Goal: Find specific page/section: Find specific page/section

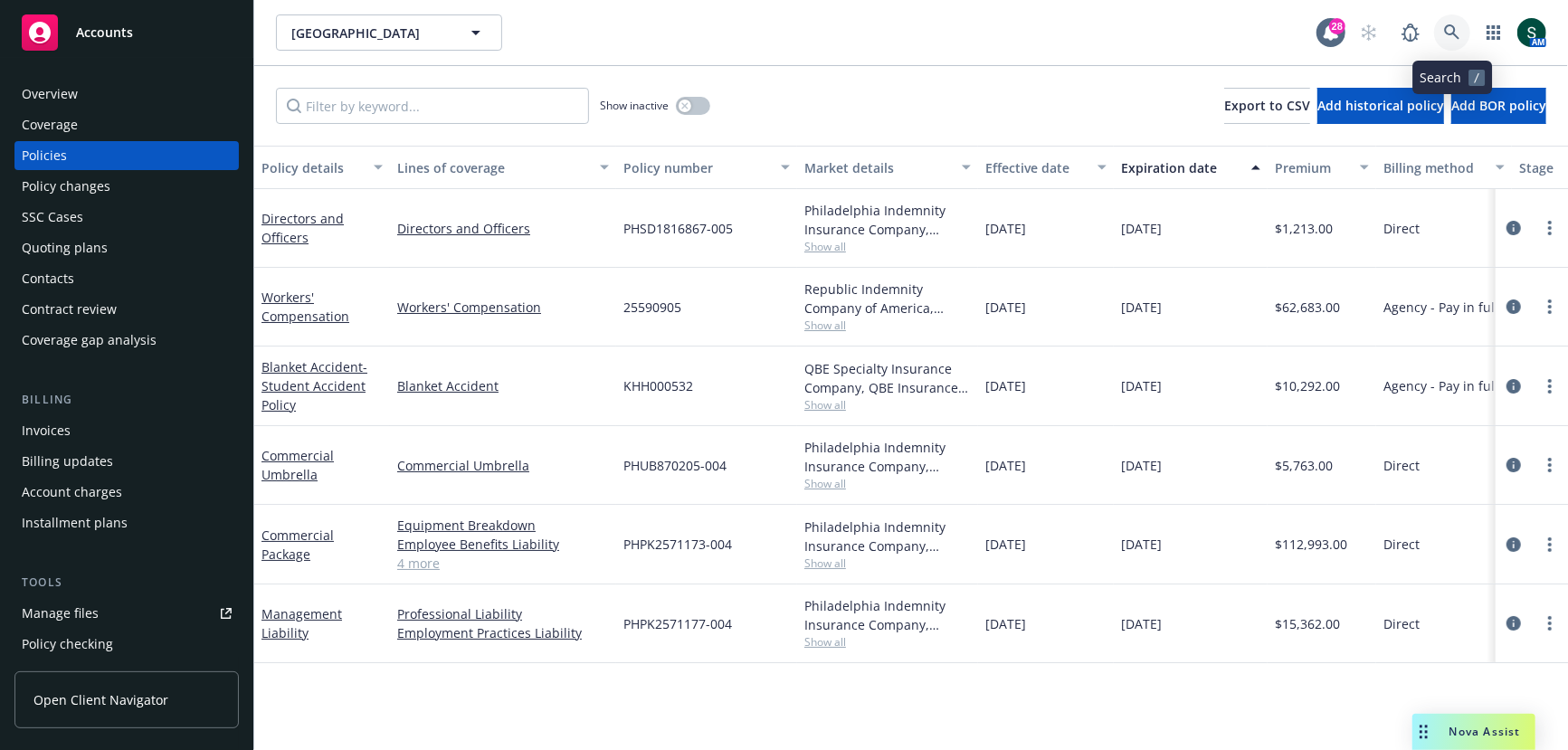
click at [1446, 32] on icon at bounding box center [1451, 32] width 15 height 15
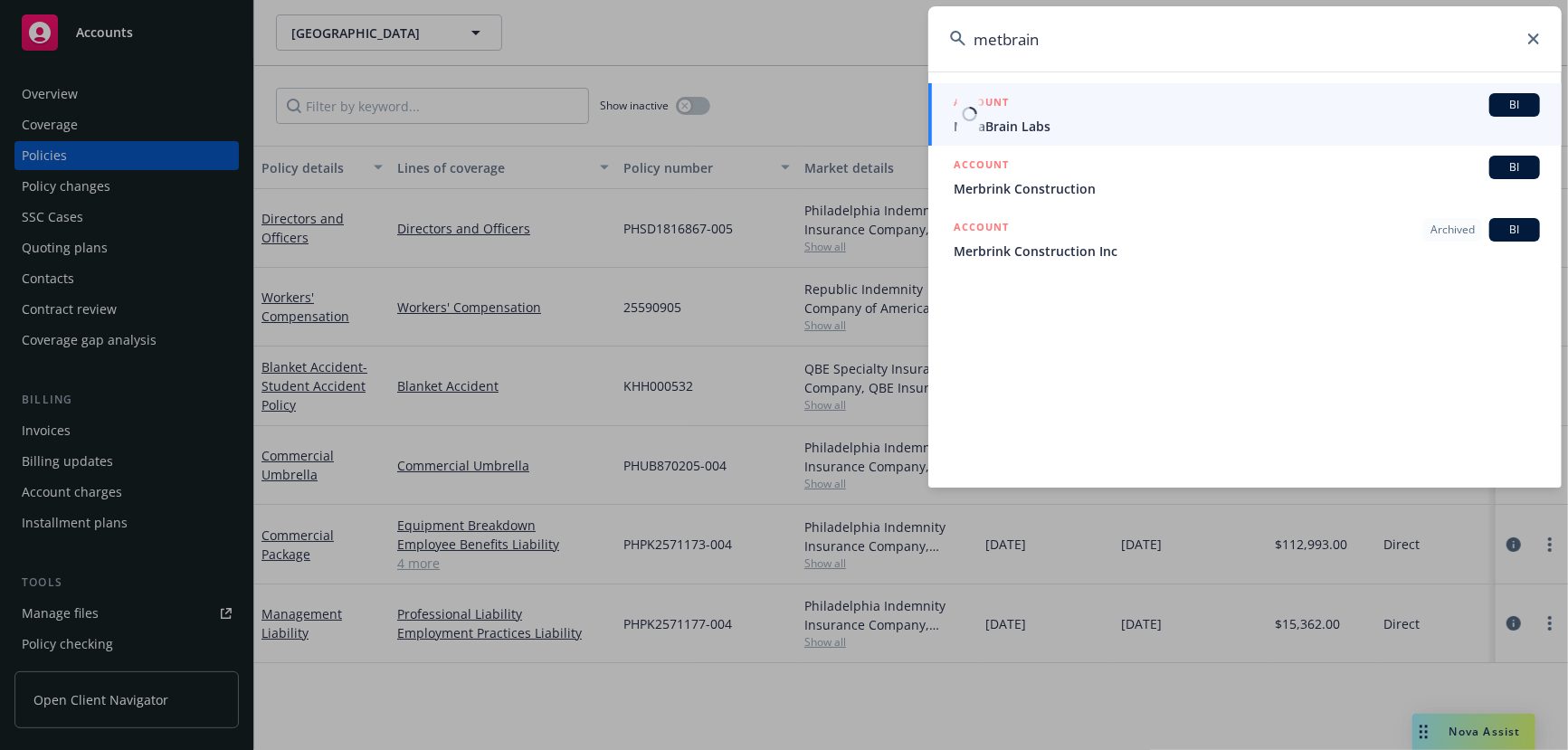
type input "metbrain"
click at [1032, 117] on span "MetaBrain Labs" at bounding box center [1247, 126] width 586 height 19
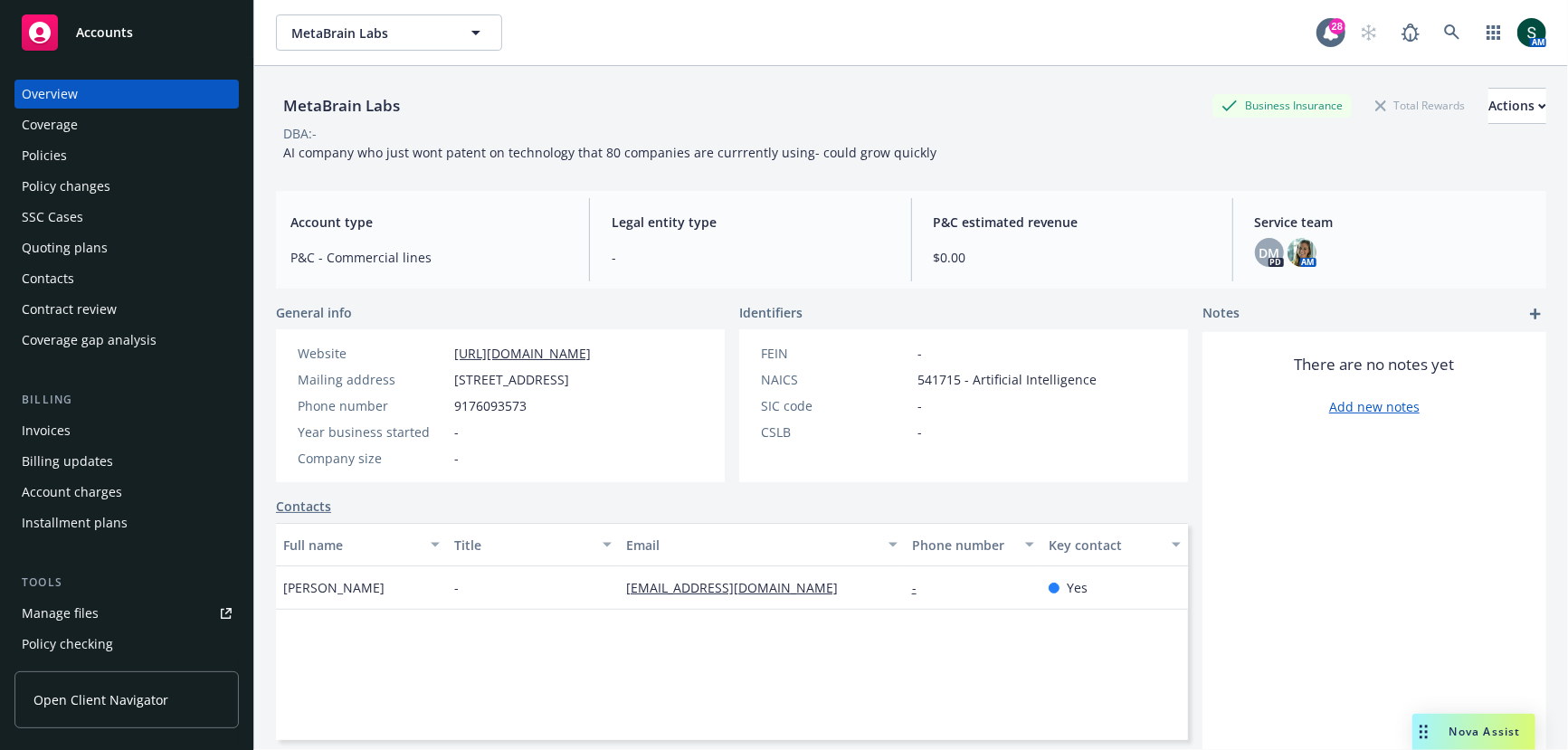
click at [68, 249] on div "Quoting plans" at bounding box center [64, 248] width 86 height 29
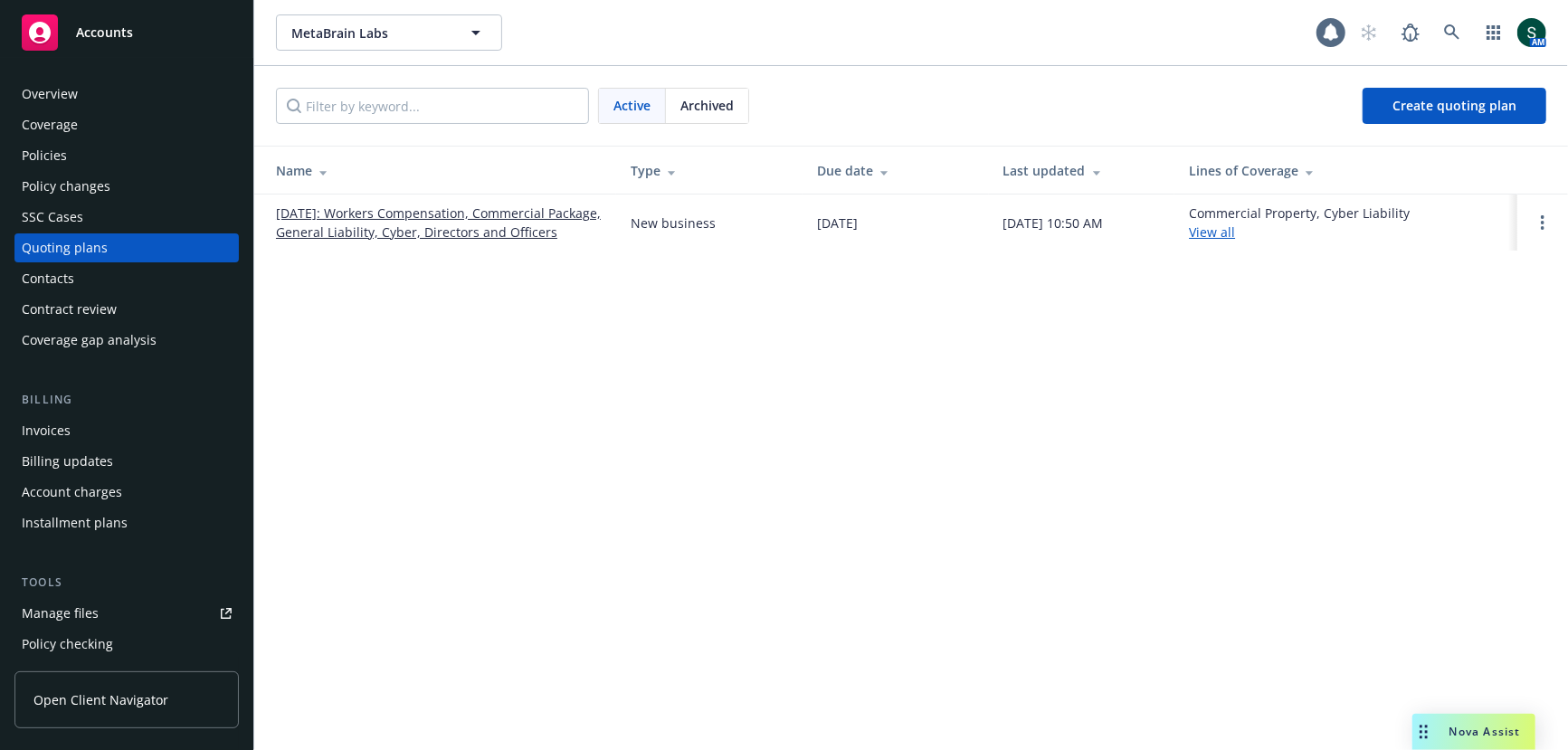
click at [423, 236] on link "[DATE]: Workers Compensation, Commercial Package, General Liability, Cyber, Dir…" at bounding box center [438, 222] width 326 height 38
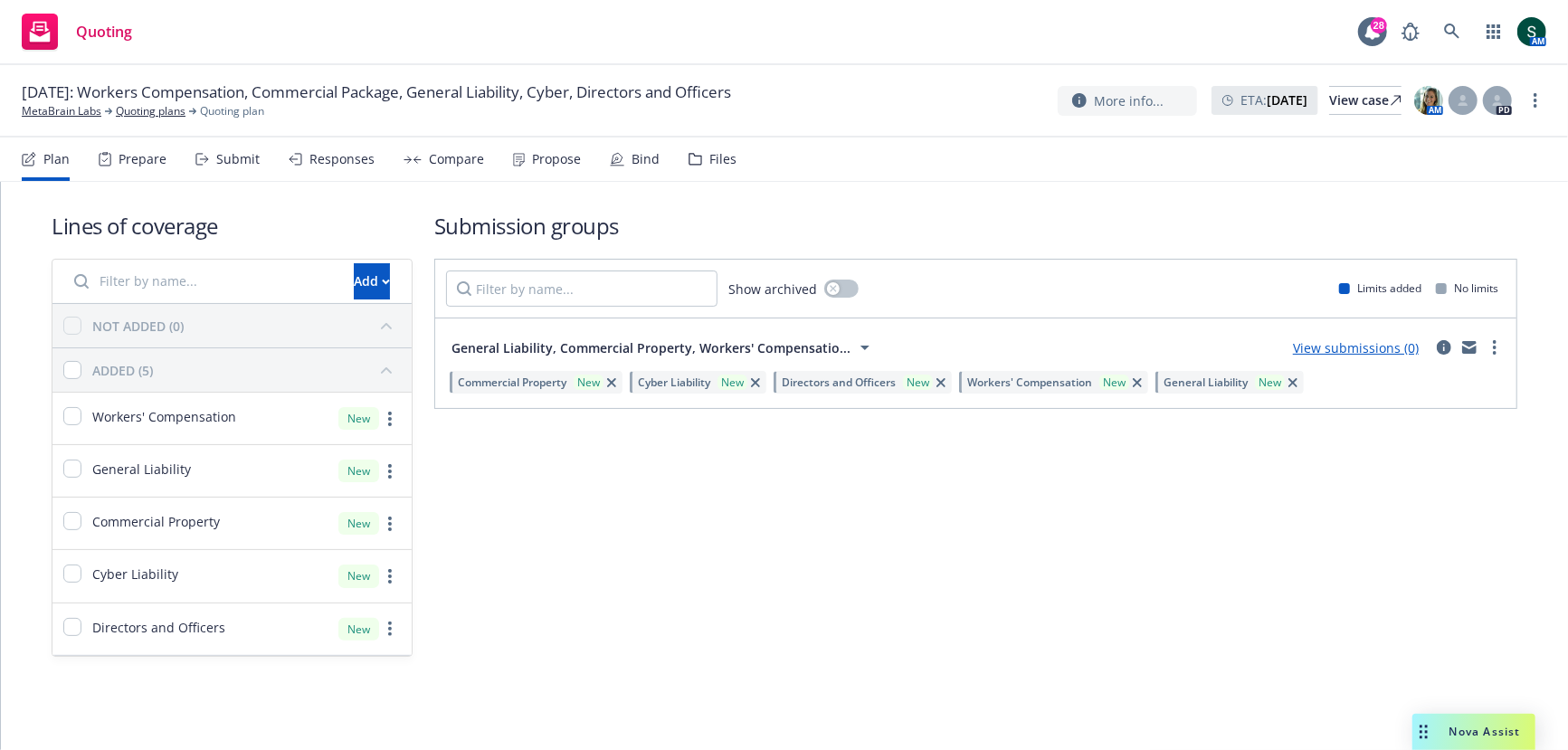
click at [709, 153] on div "Files" at bounding box center [722, 159] width 27 height 14
